Goal: Task Accomplishment & Management: Manage account settings

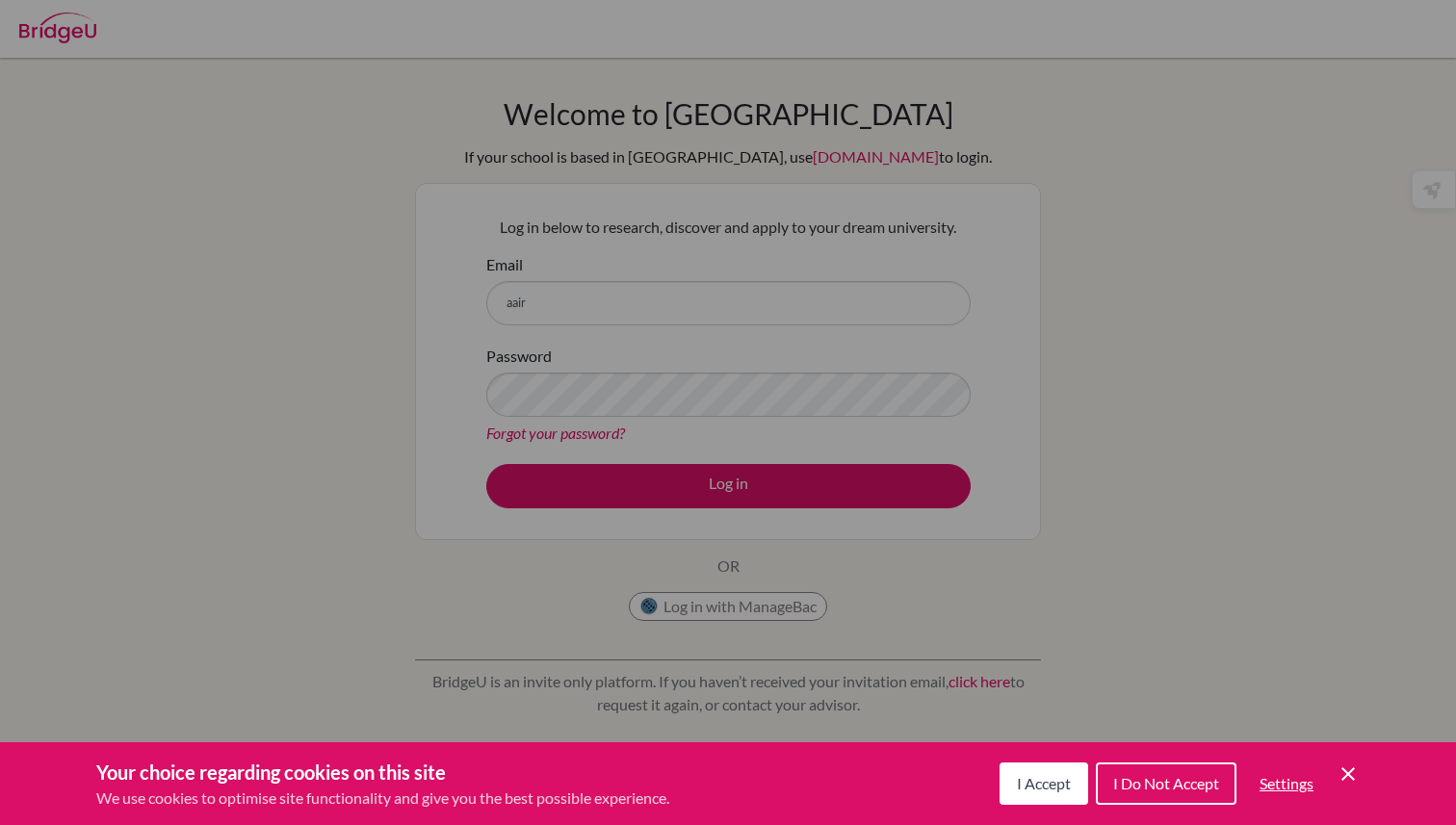
click at [1357, 767] on icon "Cookie Control Close Icon" at bounding box center [1349, 775] width 24 height 24
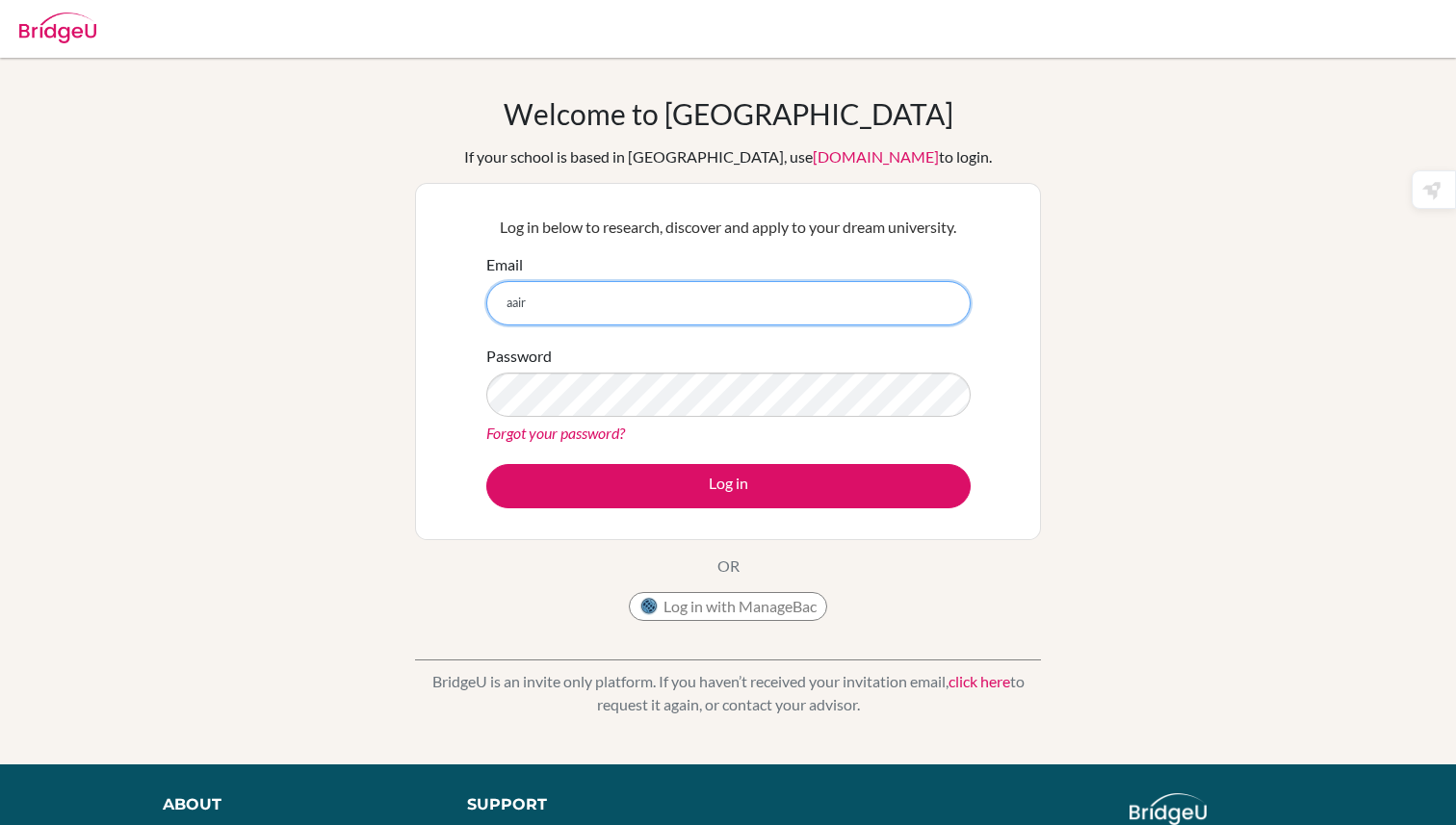
click at [674, 301] on input "aair" at bounding box center [728, 303] width 485 height 44
click at [555, 304] on input "aairal.srtudent@mlsi.in" at bounding box center [728, 303] width 485 height 44
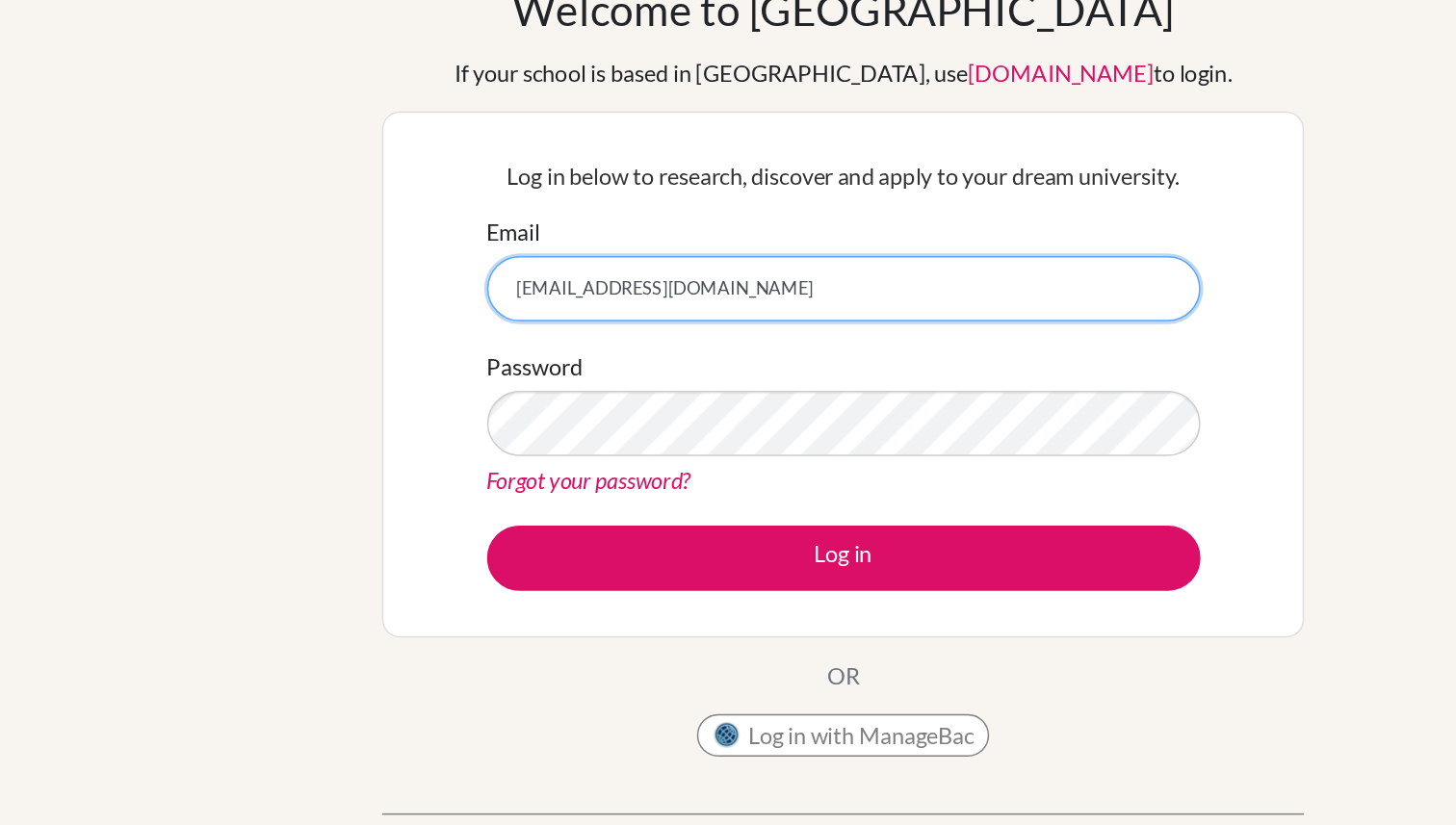
type input "[EMAIL_ADDRESS][DOMAIN_NAME]"
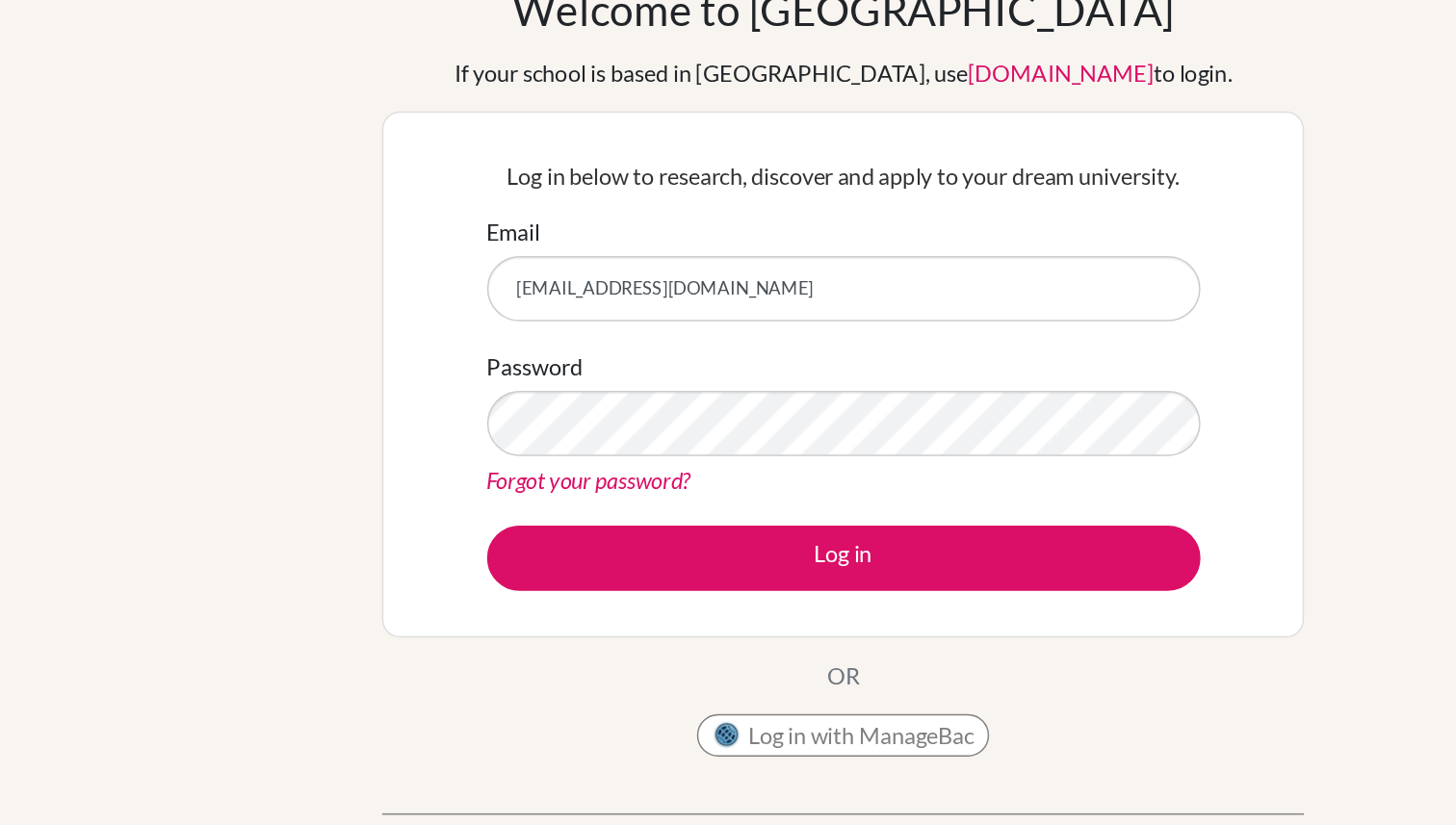
click at [571, 431] on link "Forgot your password?" at bounding box center [555, 433] width 139 height 19
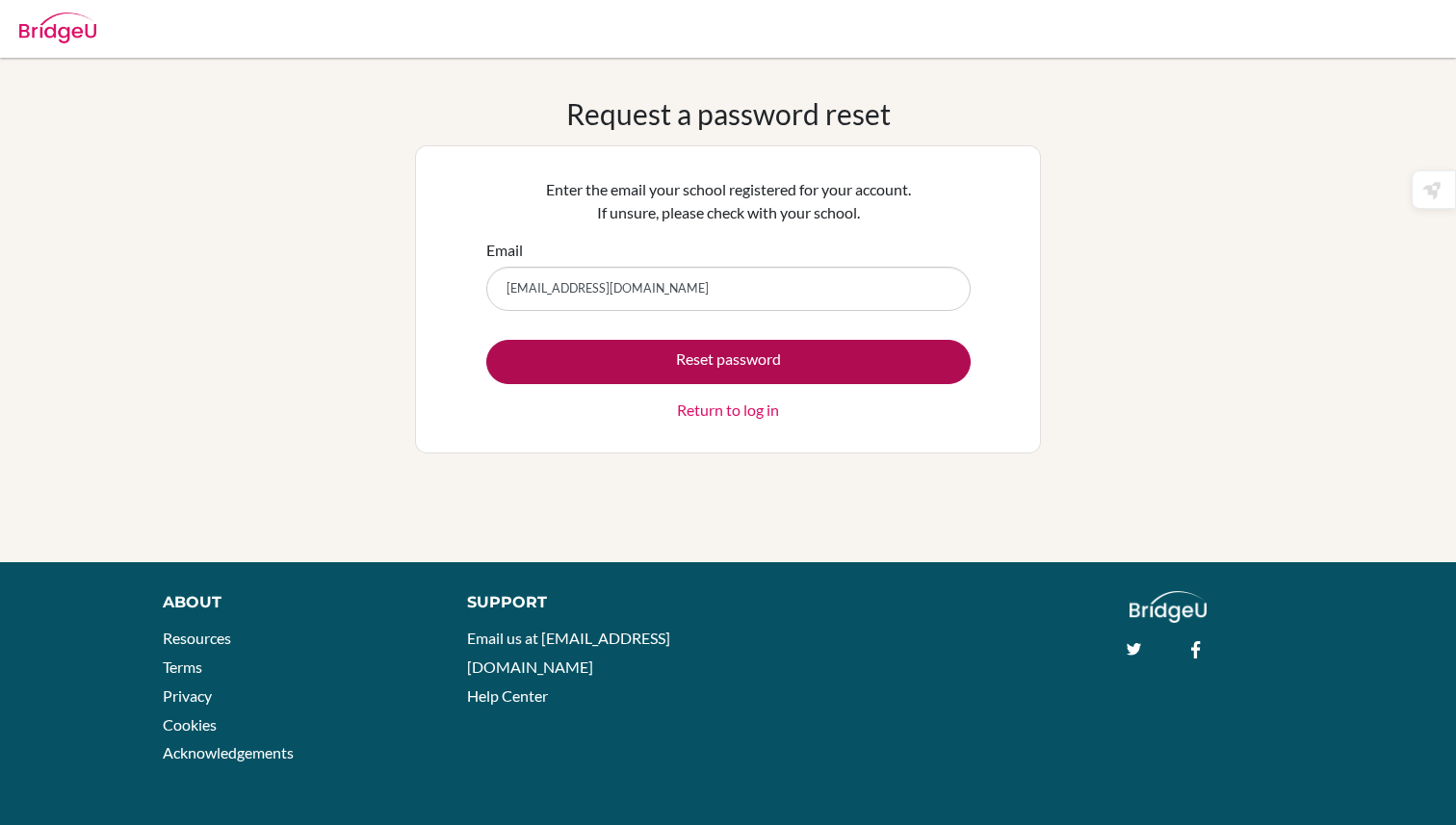
type input "[EMAIL_ADDRESS][DOMAIN_NAME]"
click at [596, 348] on button "Reset password" at bounding box center [728, 362] width 485 height 44
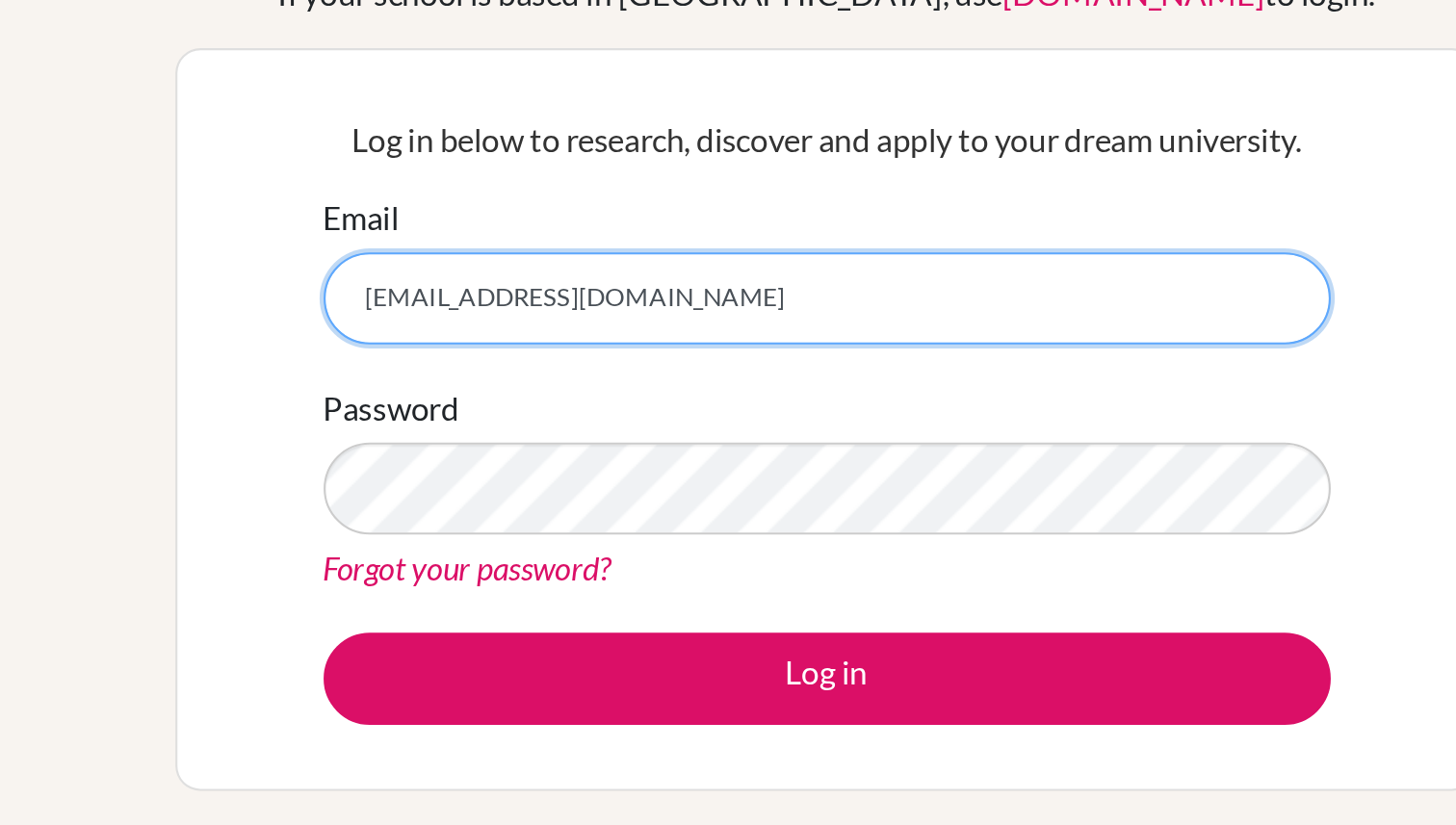
type input "[EMAIL_ADDRESS][DOMAIN_NAME]"
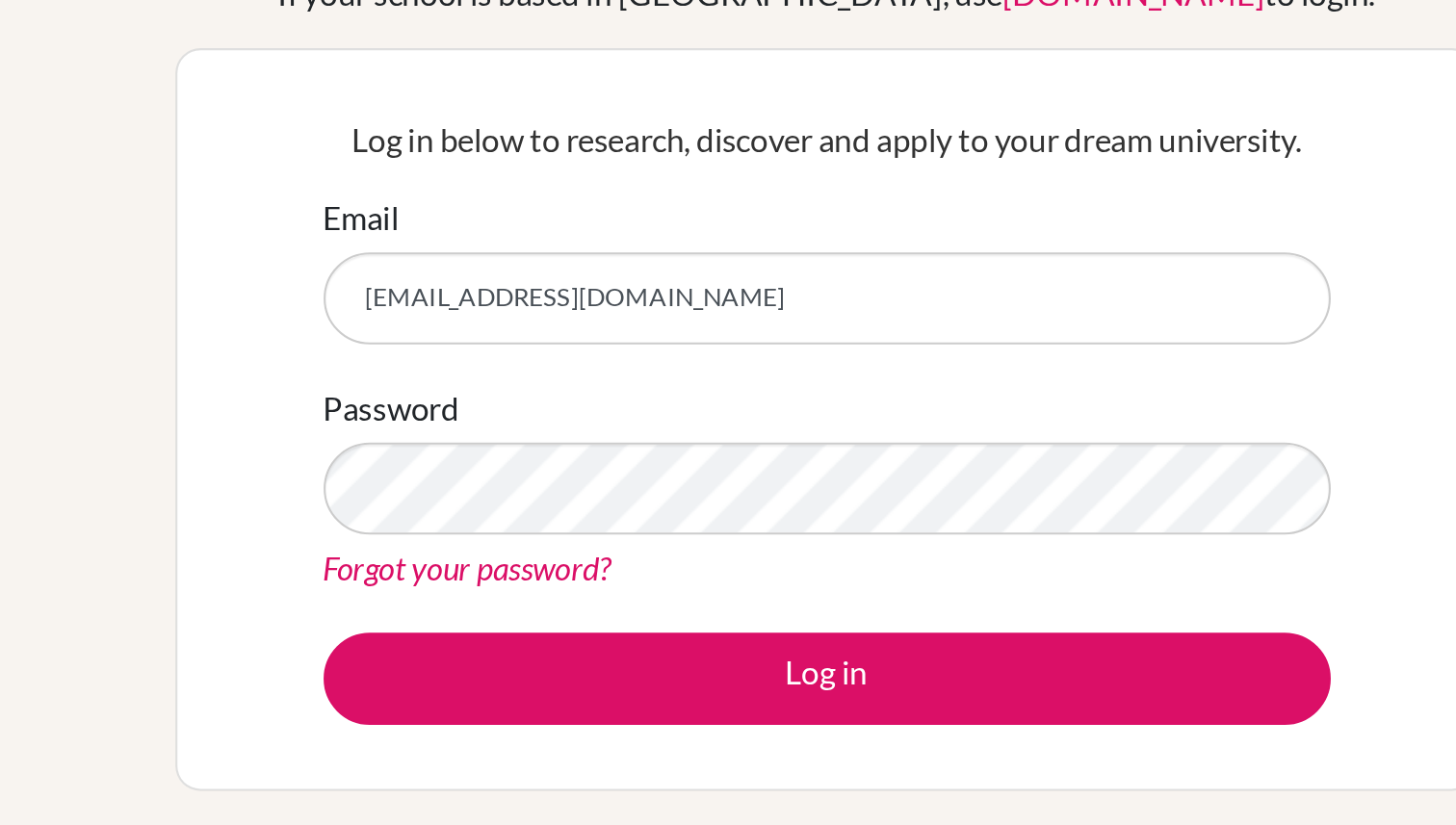
click at [540, 433] on link "Forgot your password?" at bounding box center [555, 433] width 139 height 19
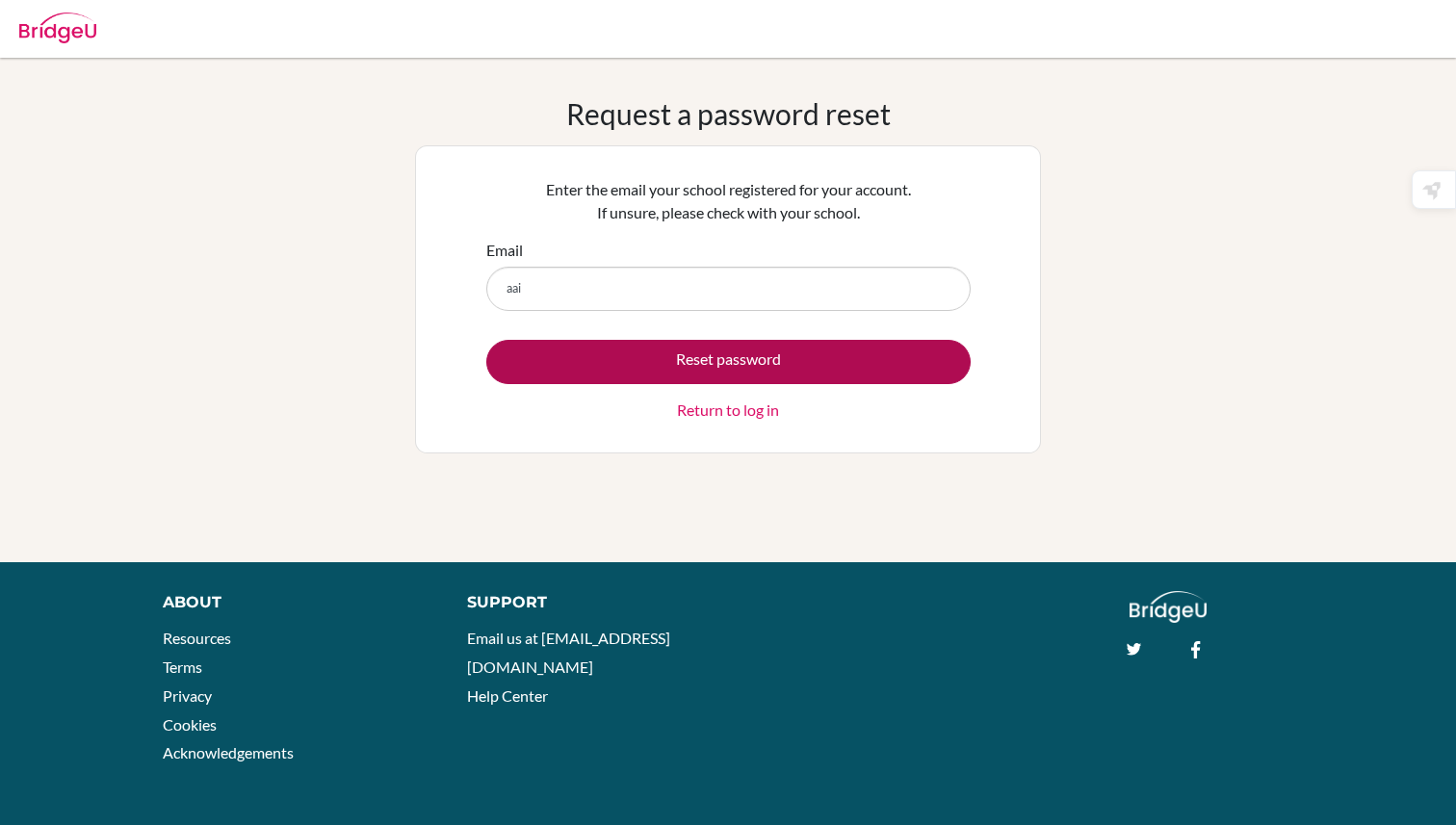
type input "[EMAIL_ADDRESS][DOMAIN_NAME]"
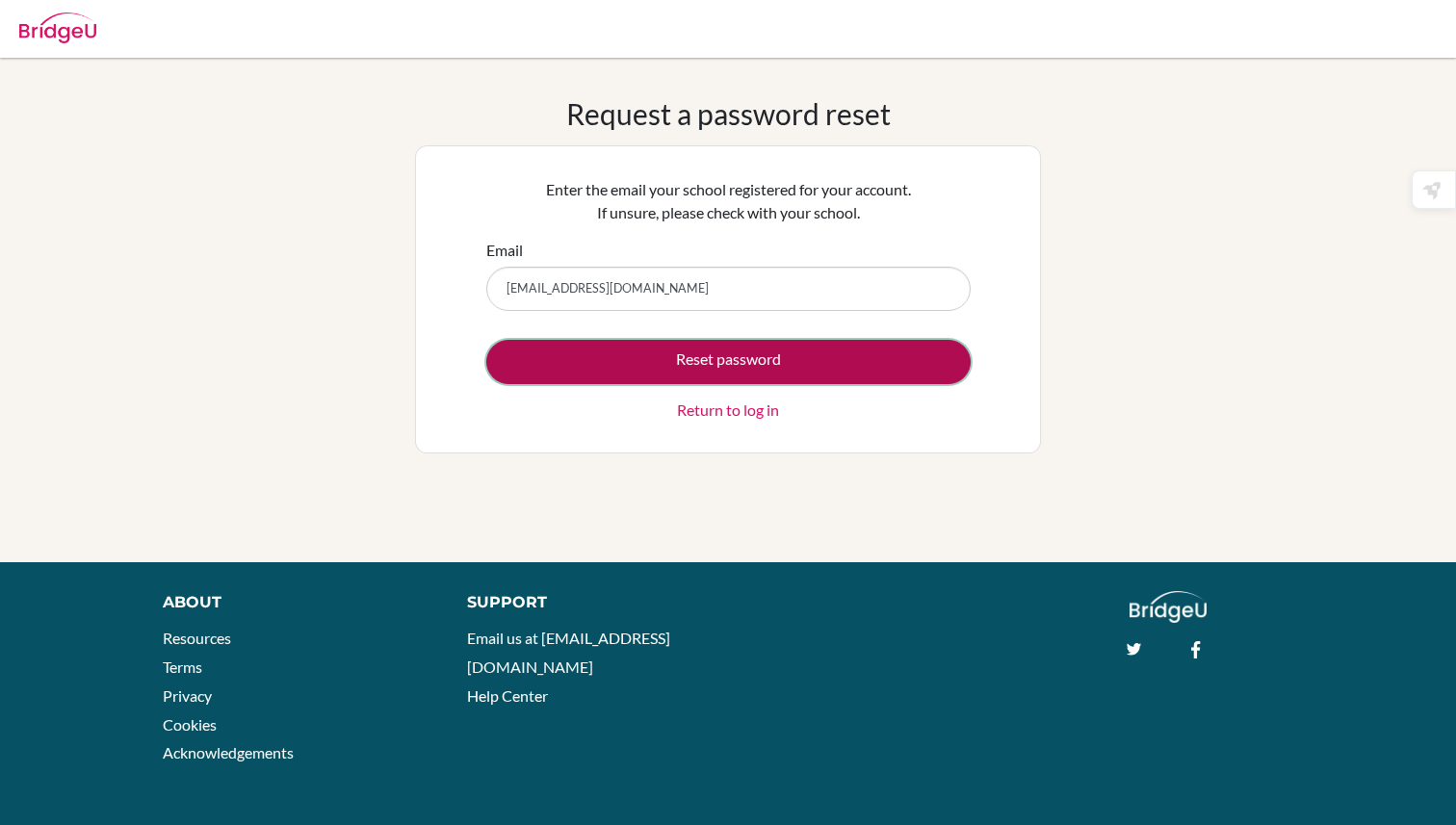
click at [655, 361] on button "Reset password" at bounding box center [728, 362] width 485 height 44
click at [591, 376] on button "Reset password" at bounding box center [728, 362] width 485 height 44
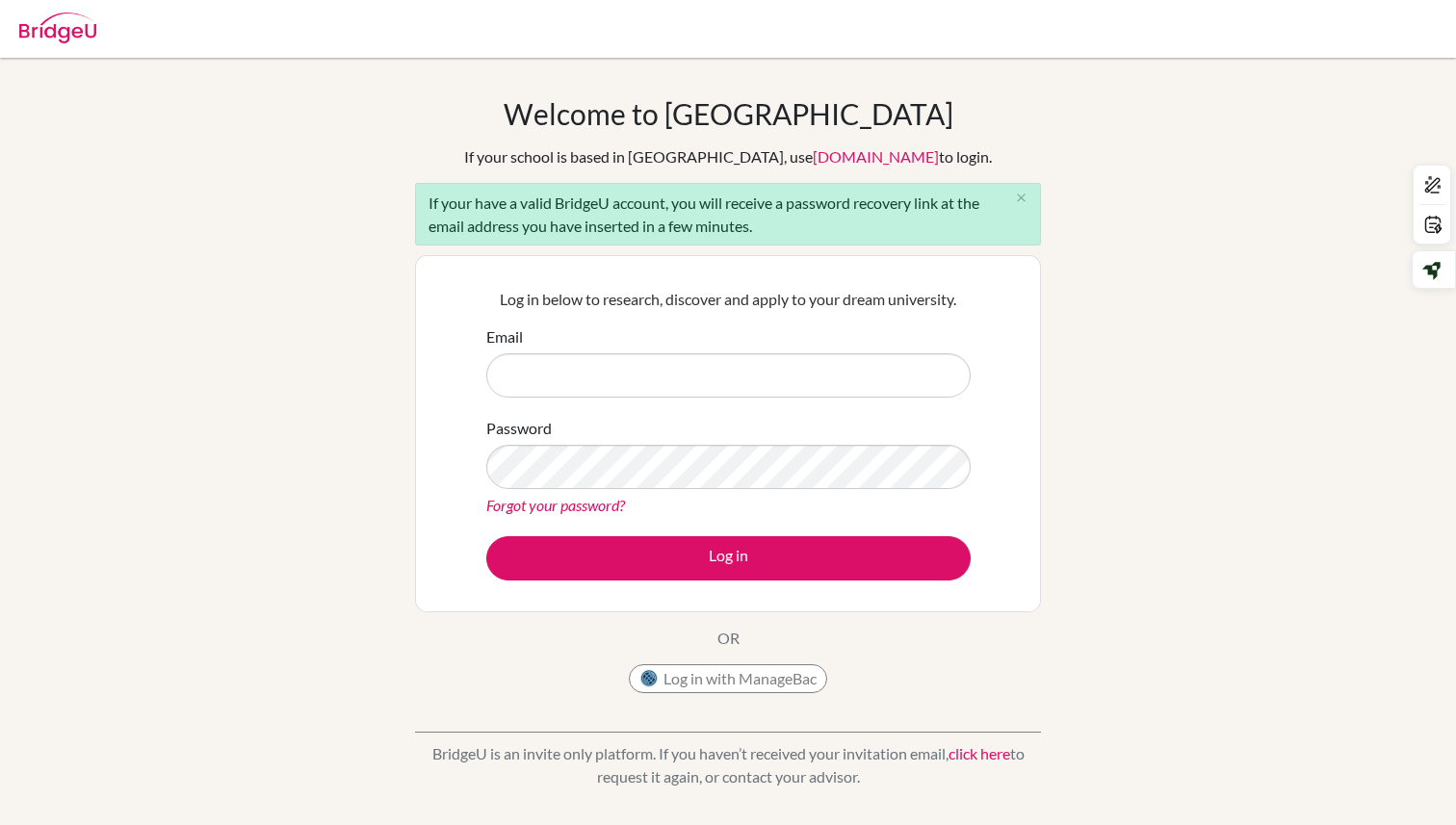
click at [981, 758] on link "click here" at bounding box center [979, 753] width 62 height 19
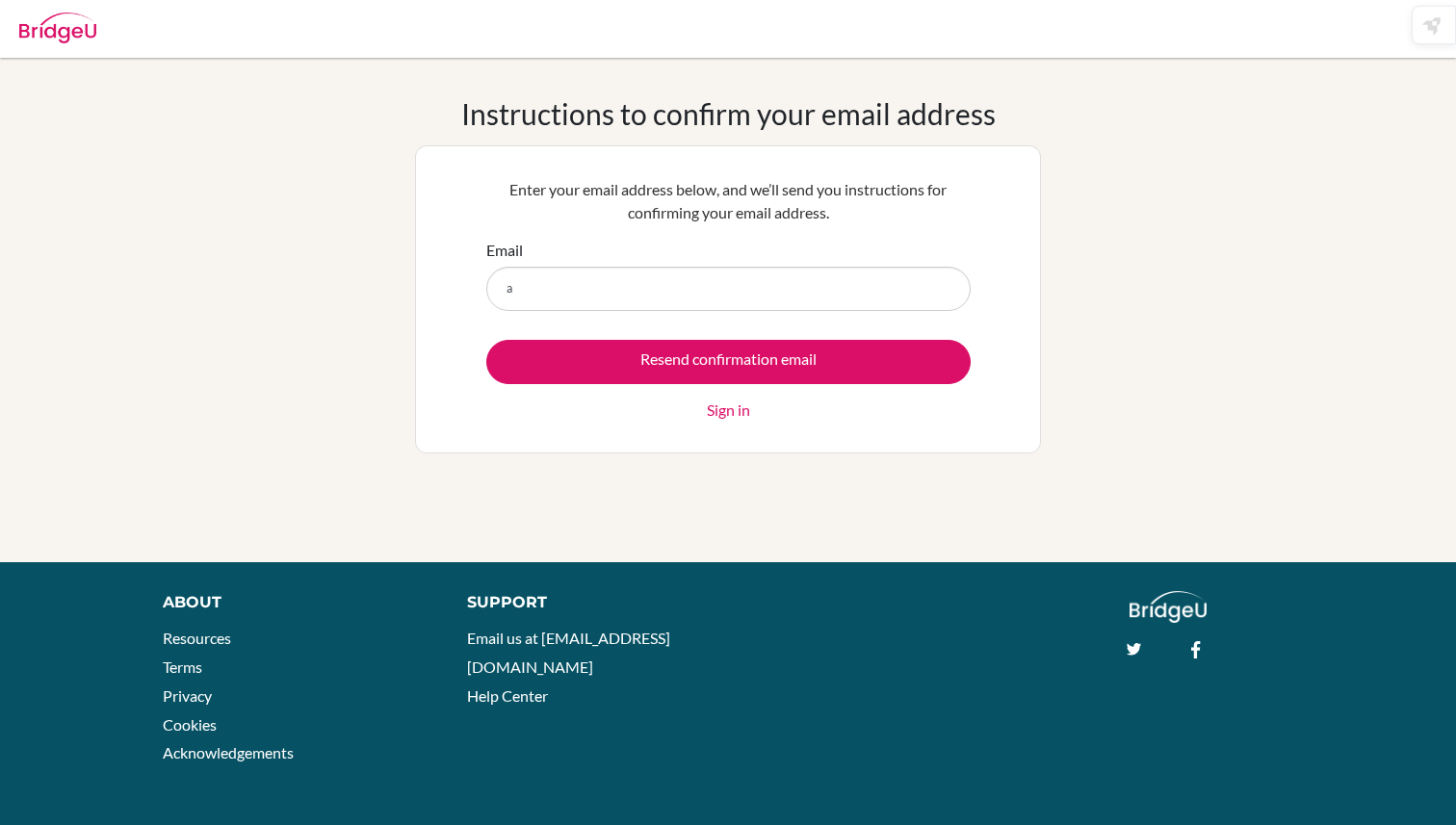
type input "[EMAIL_ADDRESS][DOMAIN_NAME]"
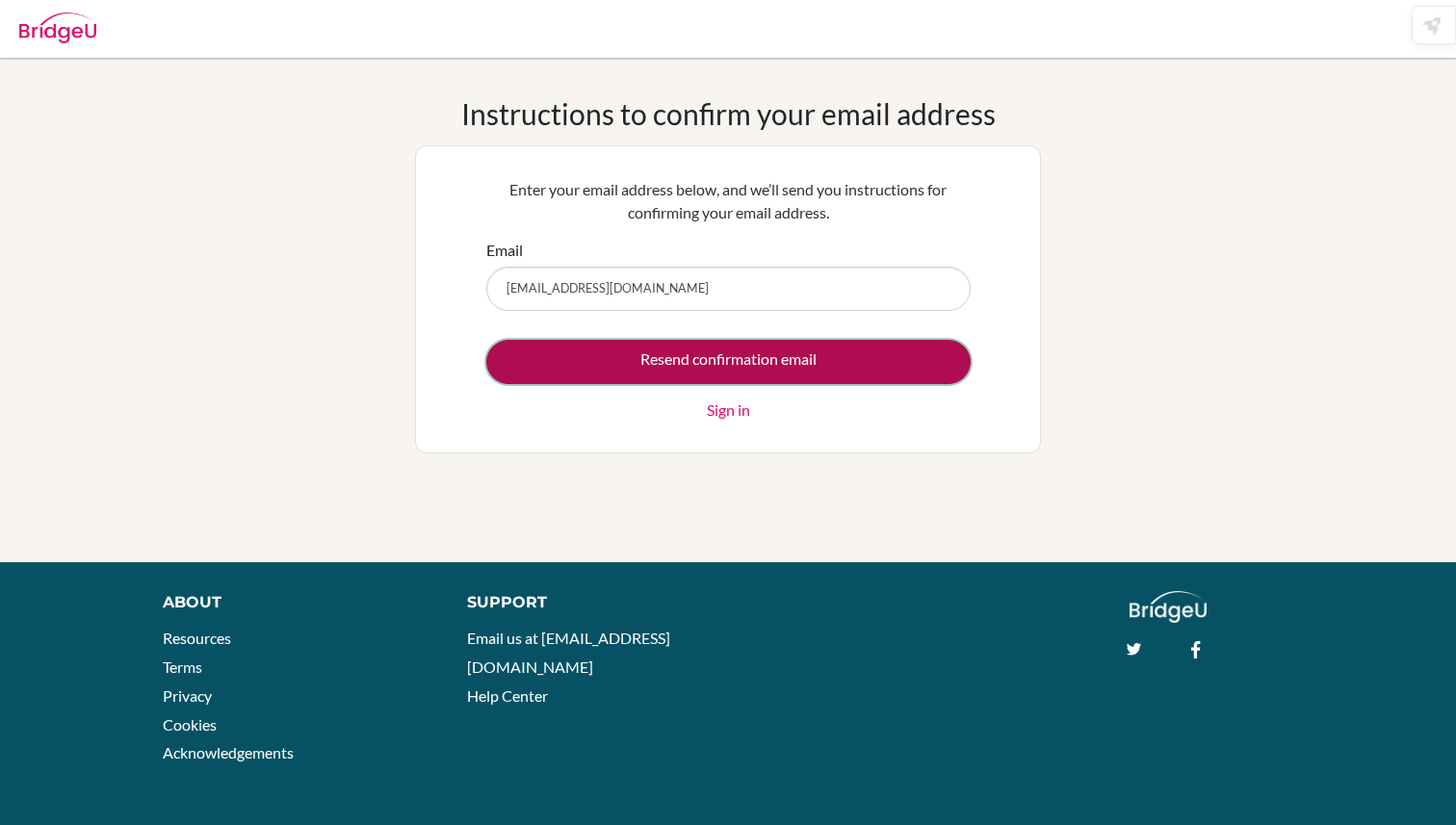
click at [721, 366] on input "Resend confirmation email" at bounding box center [728, 362] width 485 height 44
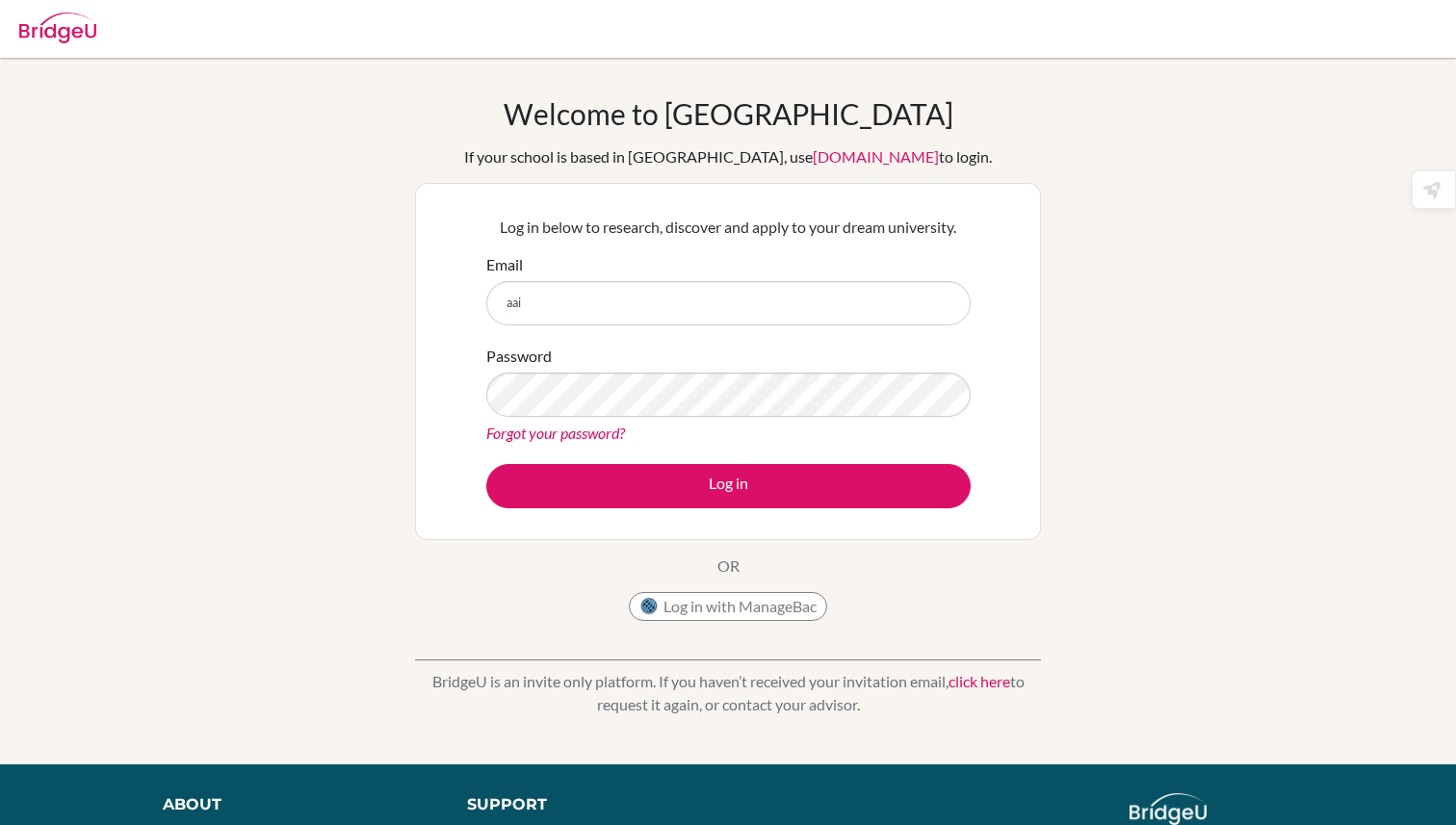
type input "[EMAIL_ADDRESS][DOMAIN_NAME]"
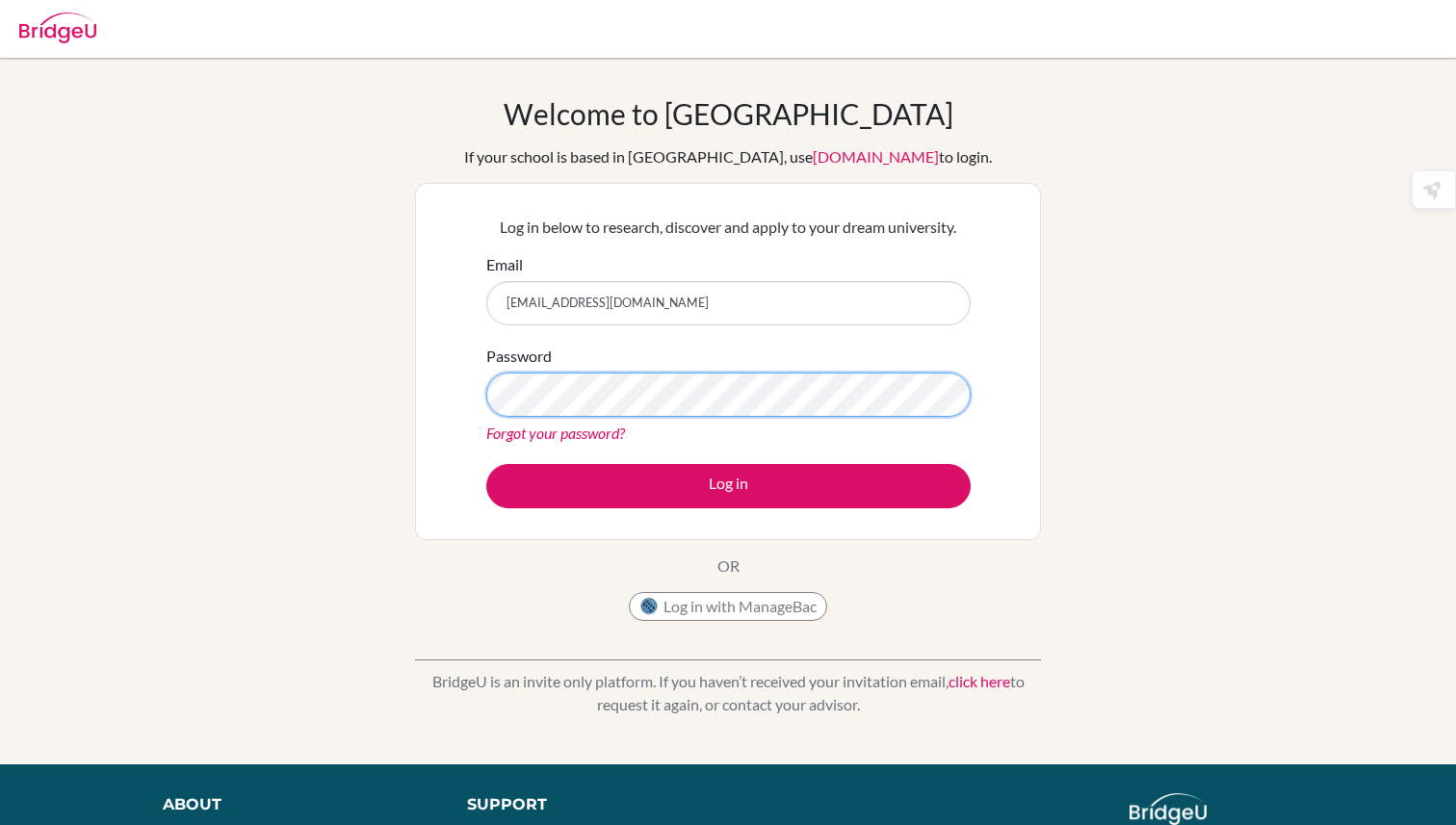
click at [10, 476] on div "Welcome to BridgeU If your school is based in China, use app.bridge-u.com.cn to…" at bounding box center [728, 411] width 1456 height 630
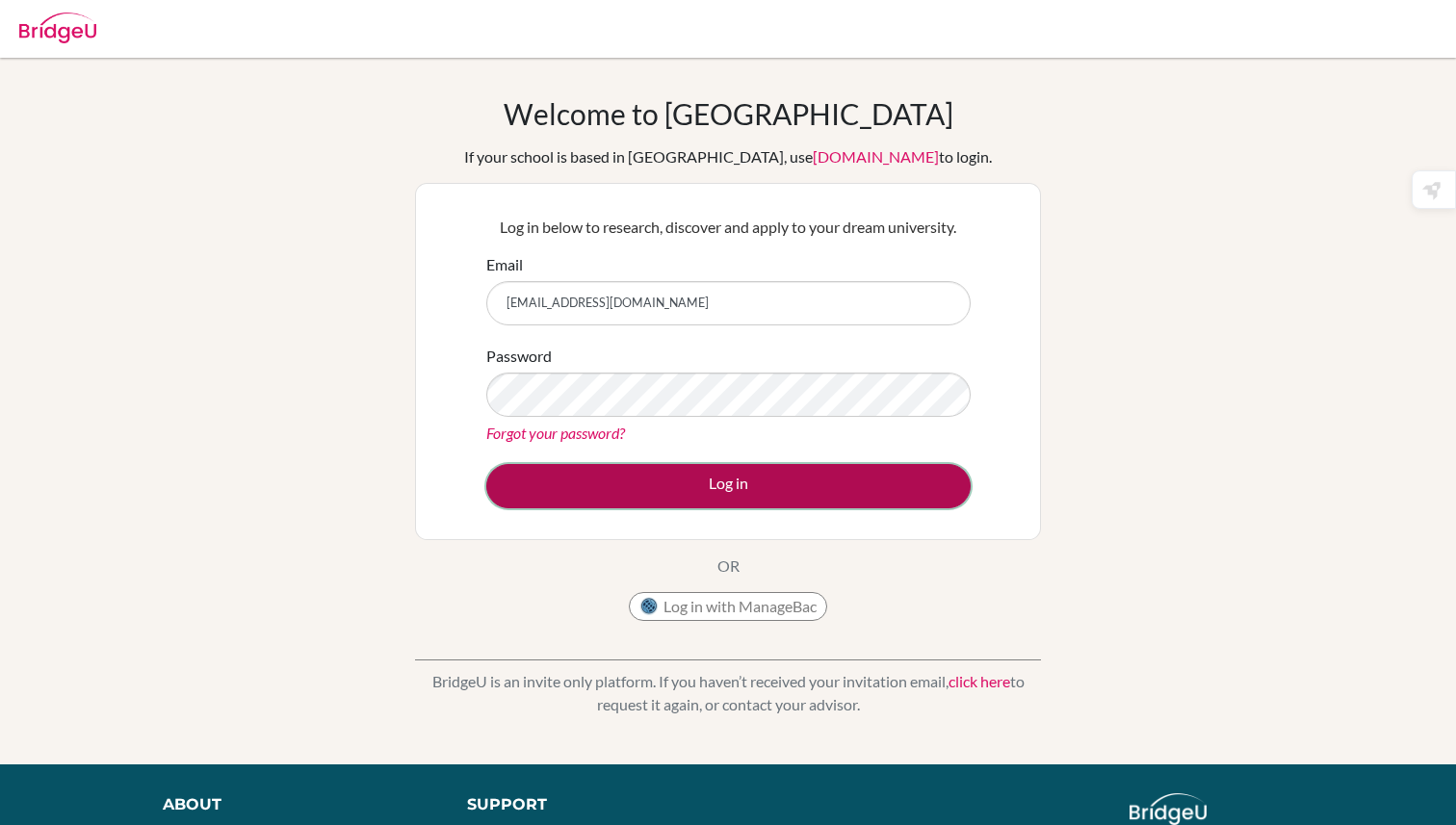
click at [761, 484] on button "Log in" at bounding box center [728, 486] width 485 height 44
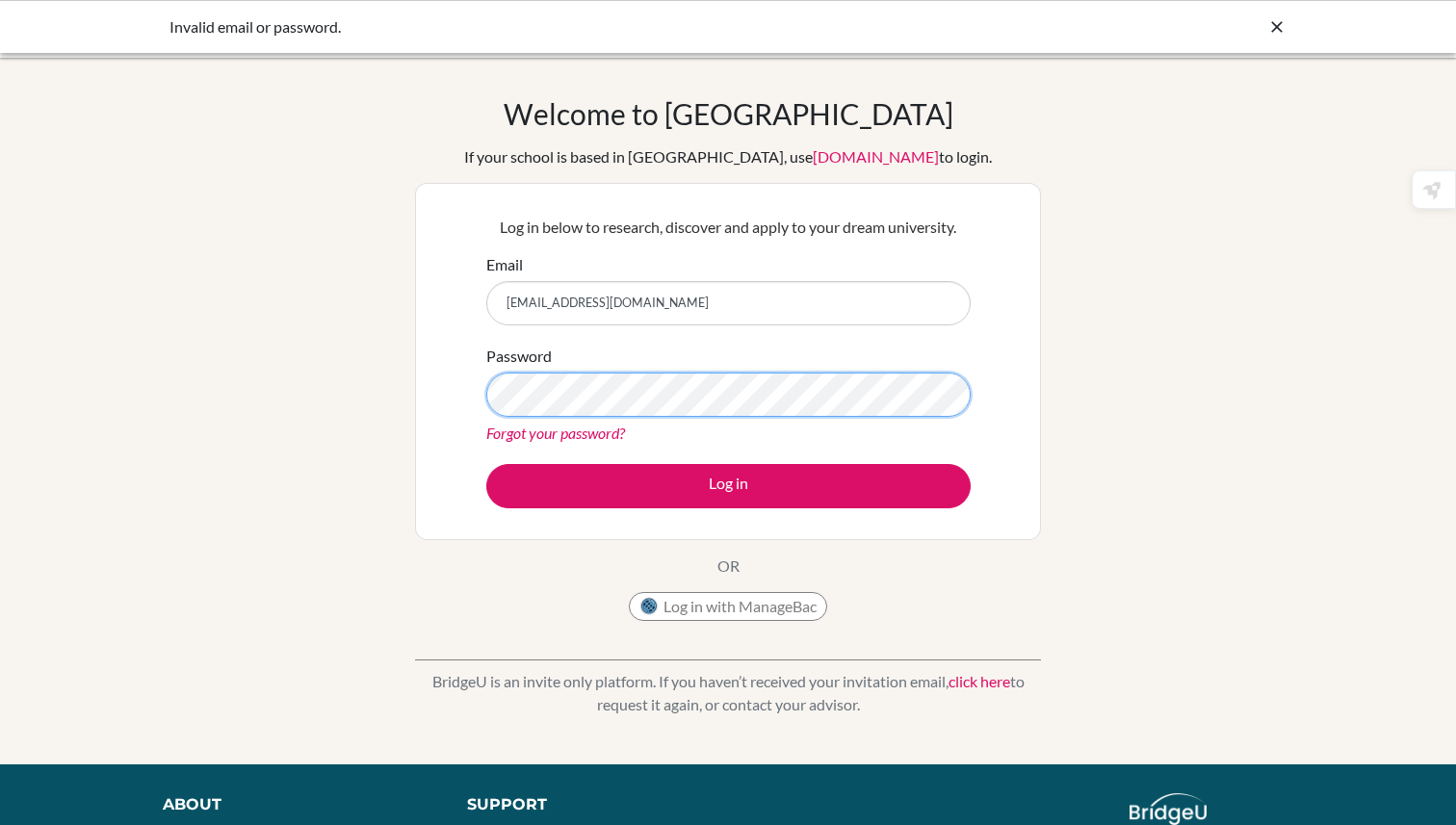
click at [427, 391] on div "Log in below to research, discover and apply to your dream university. Email [E…" at bounding box center [728, 361] width 626 height 357
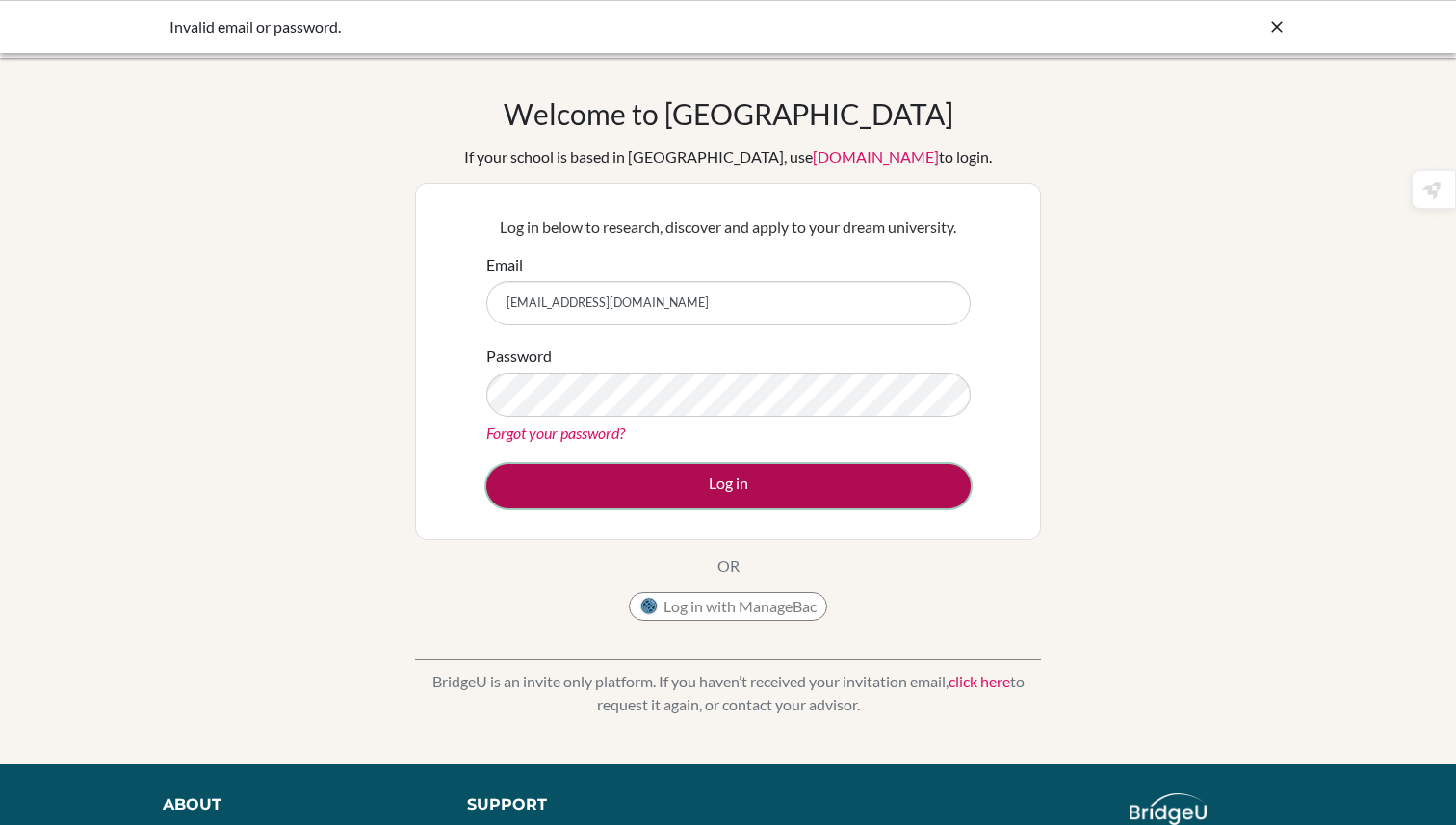
click at [689, 486] on button "Log in" at bounding box center [728, 486] width 485 height 44
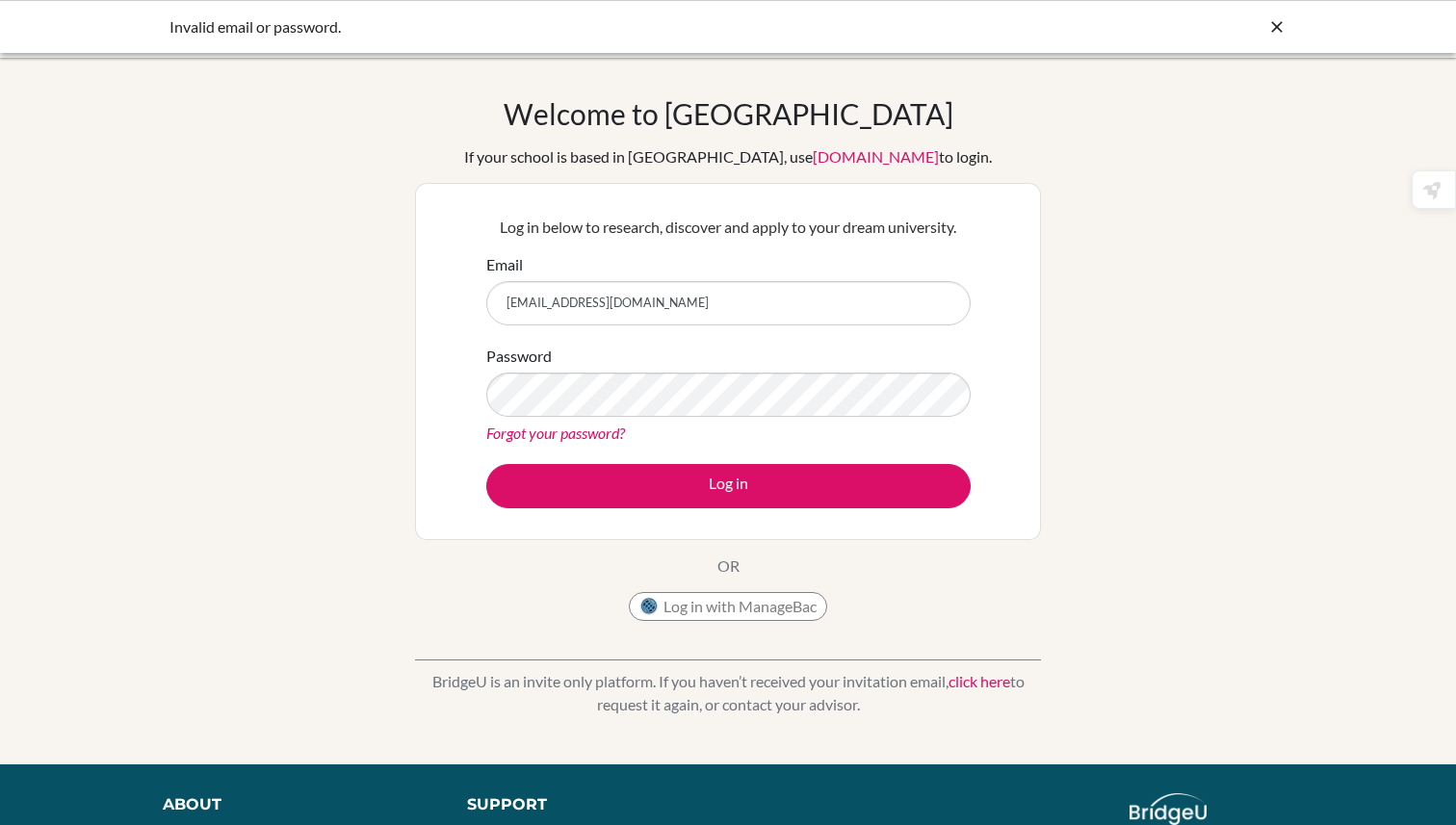
click at [1270, 24] on icon at bounding box center [1277, 28] width 20 height 20
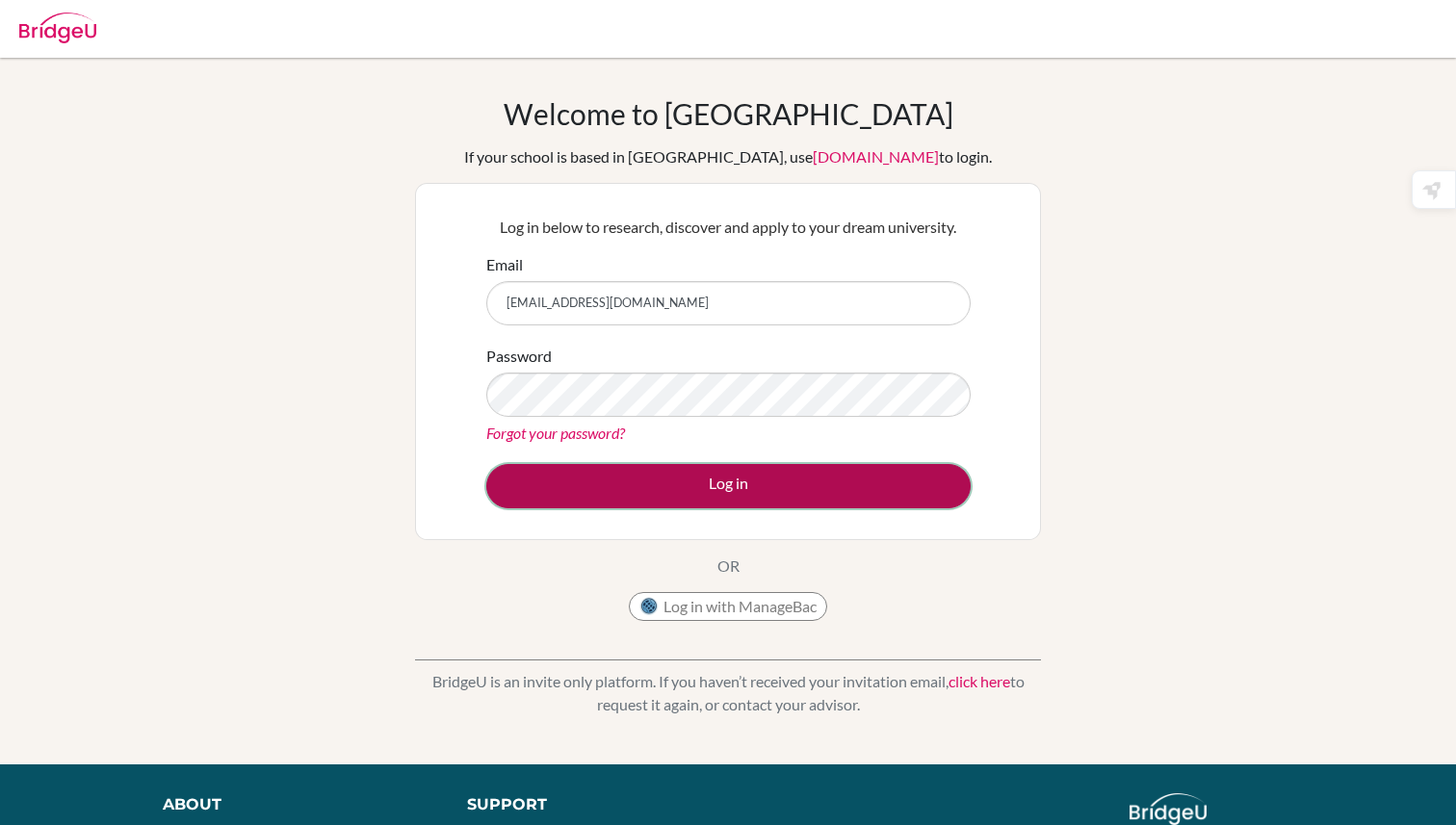
click at [665, 496] on button "Log in" at bounding box center [728, 486] width 485 height 44
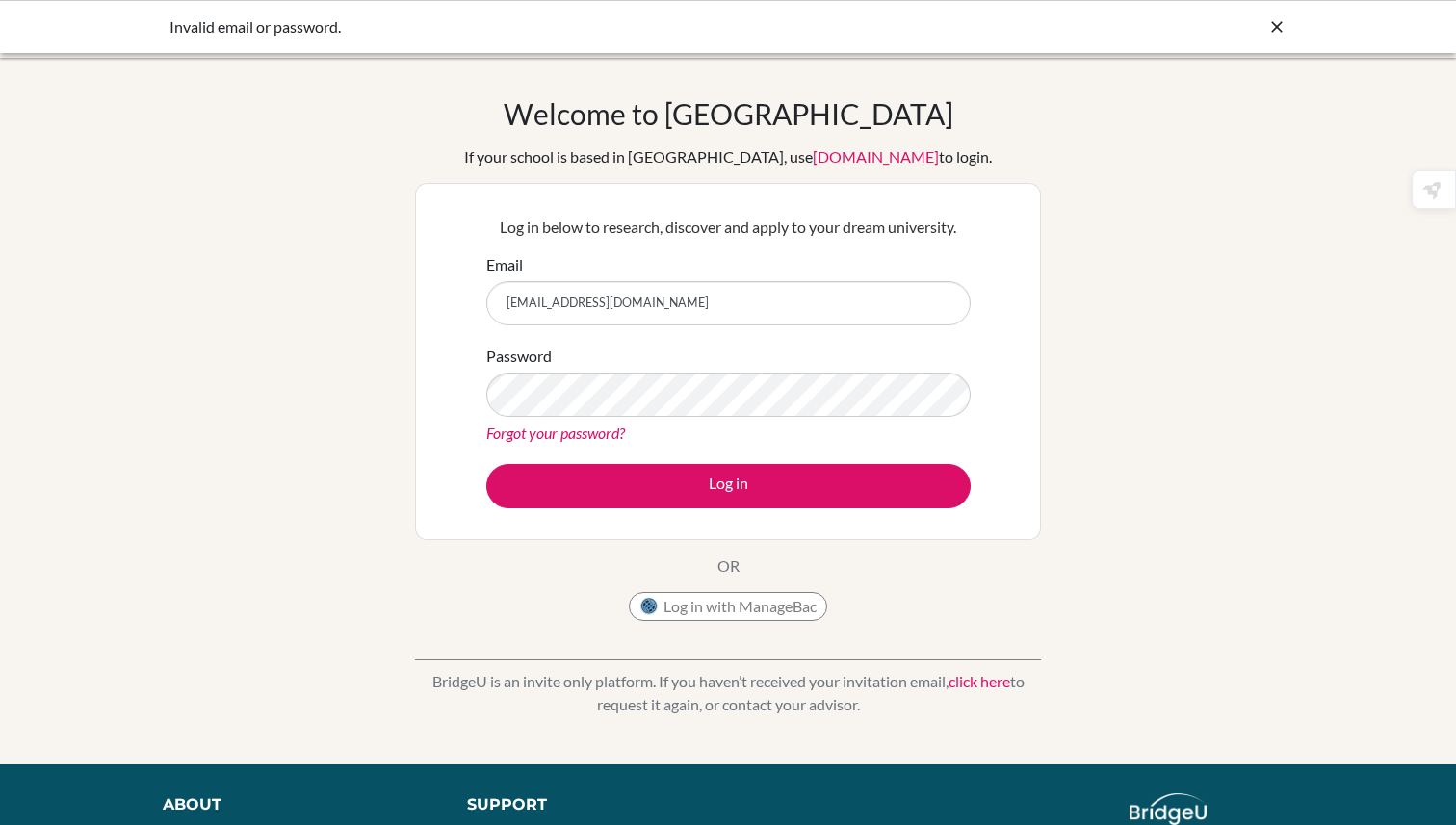
click at [1275, 29] on icon at bounding box center [1277, 28] width 20 height 20
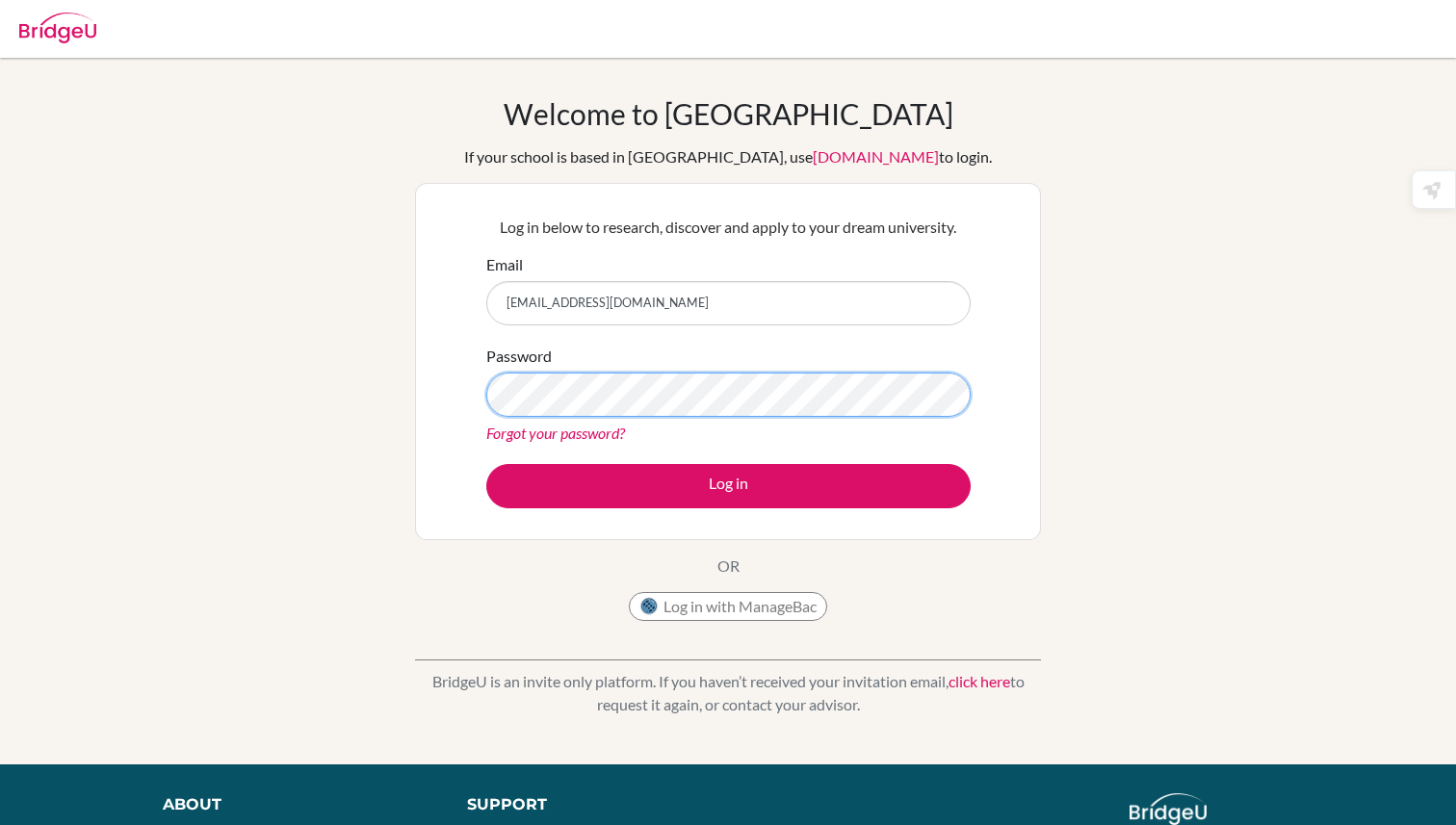
click at [487, 464] on button "Log in" at bounding box center [728, 486] width 485 height 44
click at [701, 509] on div "Log in below to research, discover and apply to your dream university. Email [E…" at bounding box center [728, 362] width 508 height 317
